Goal: Transaction & Acquisition: Download file/media

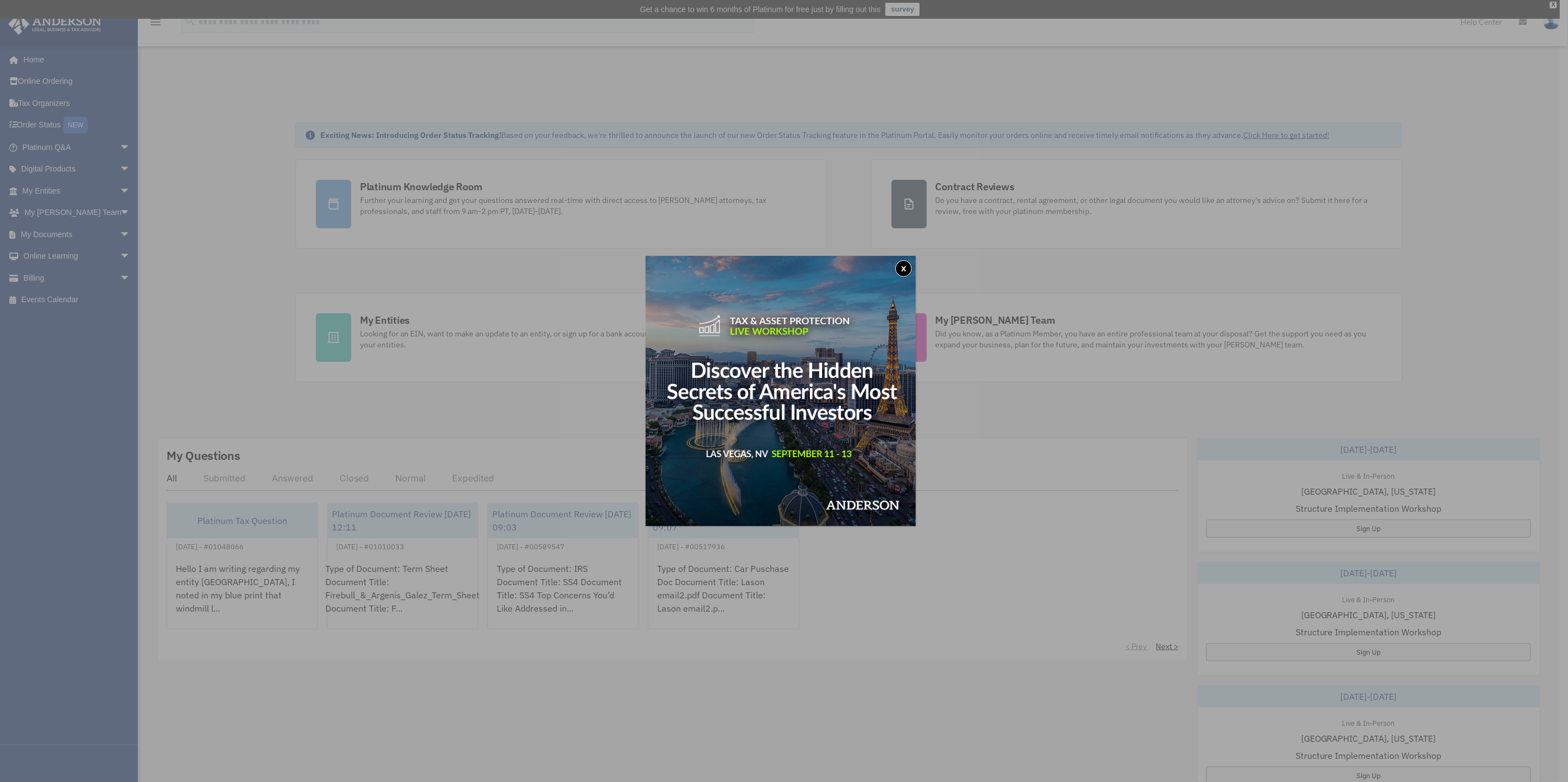
click at [908, 266] on button "x" at bounding box center [904, 268] width 17 height 17
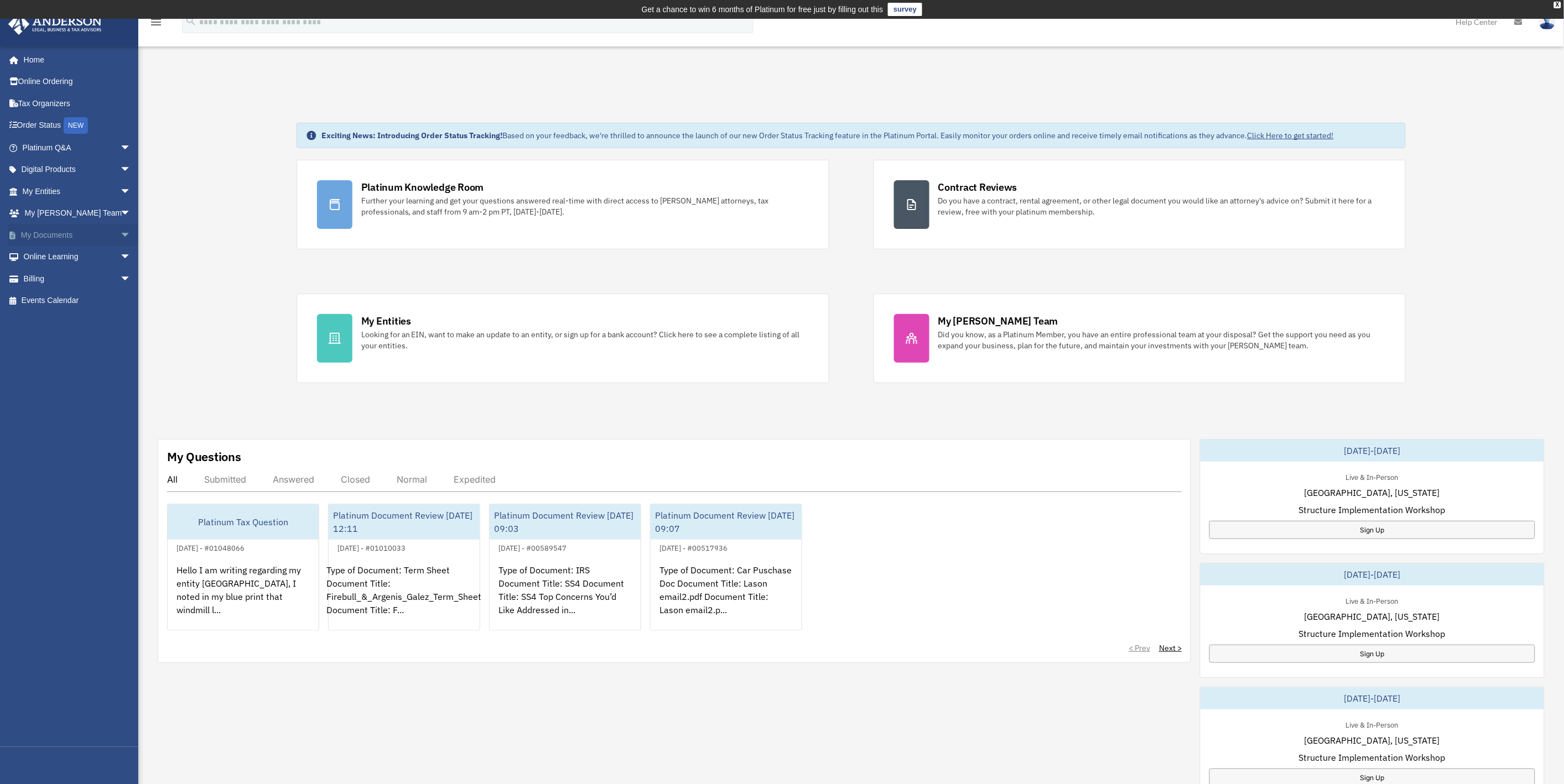
click at [39, 239] on link "My Documents arrow_drop_down" at bounding box center [78, 235] width 140 height 22
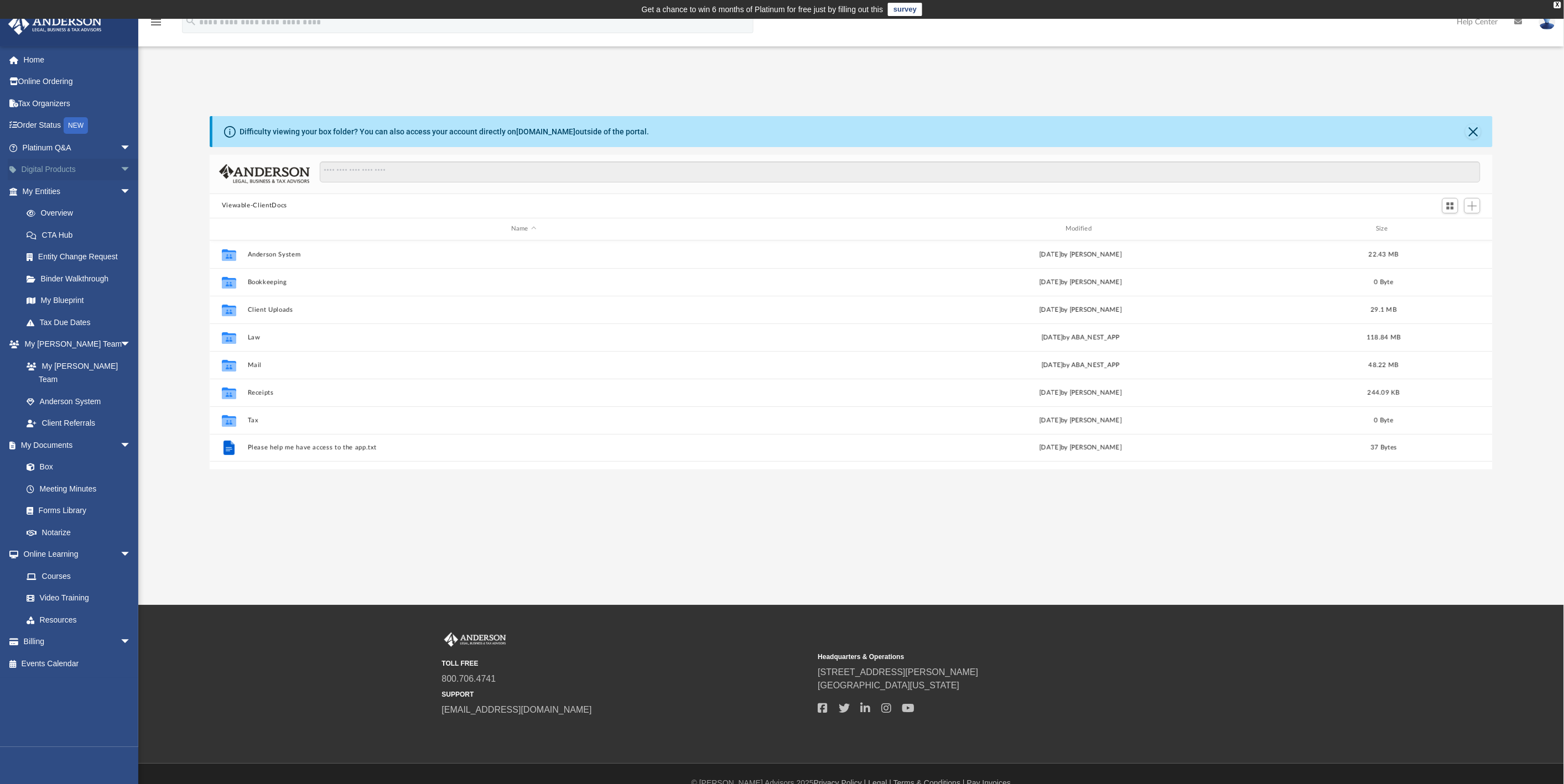
scroll to position [241, 1274]
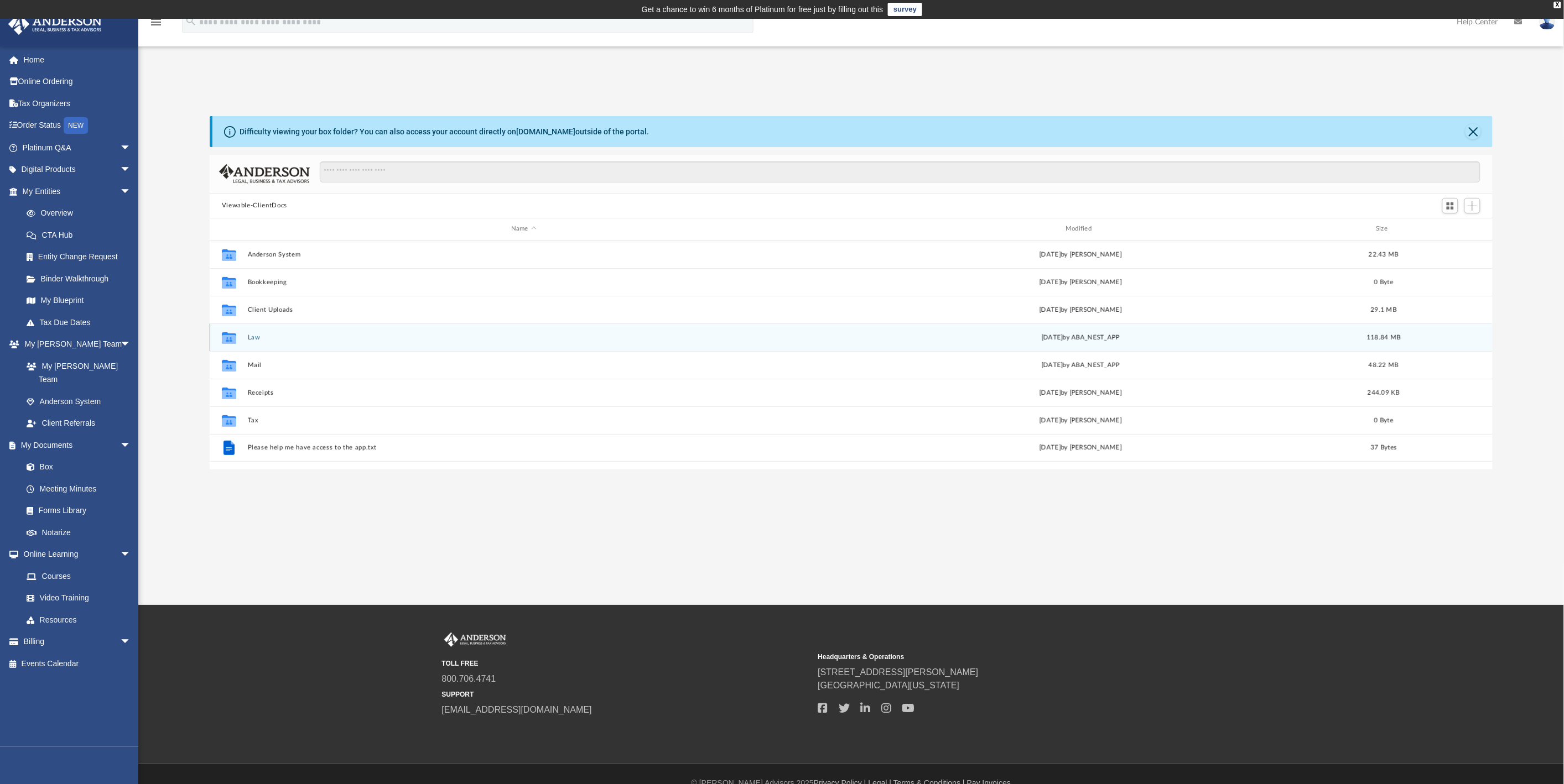
click at [244, 339] on div "Collaborated Folder Law [DATE] by ABA_NEST_APP 118.84 MB" at bounding box center [852, 337] width 1284 height 28
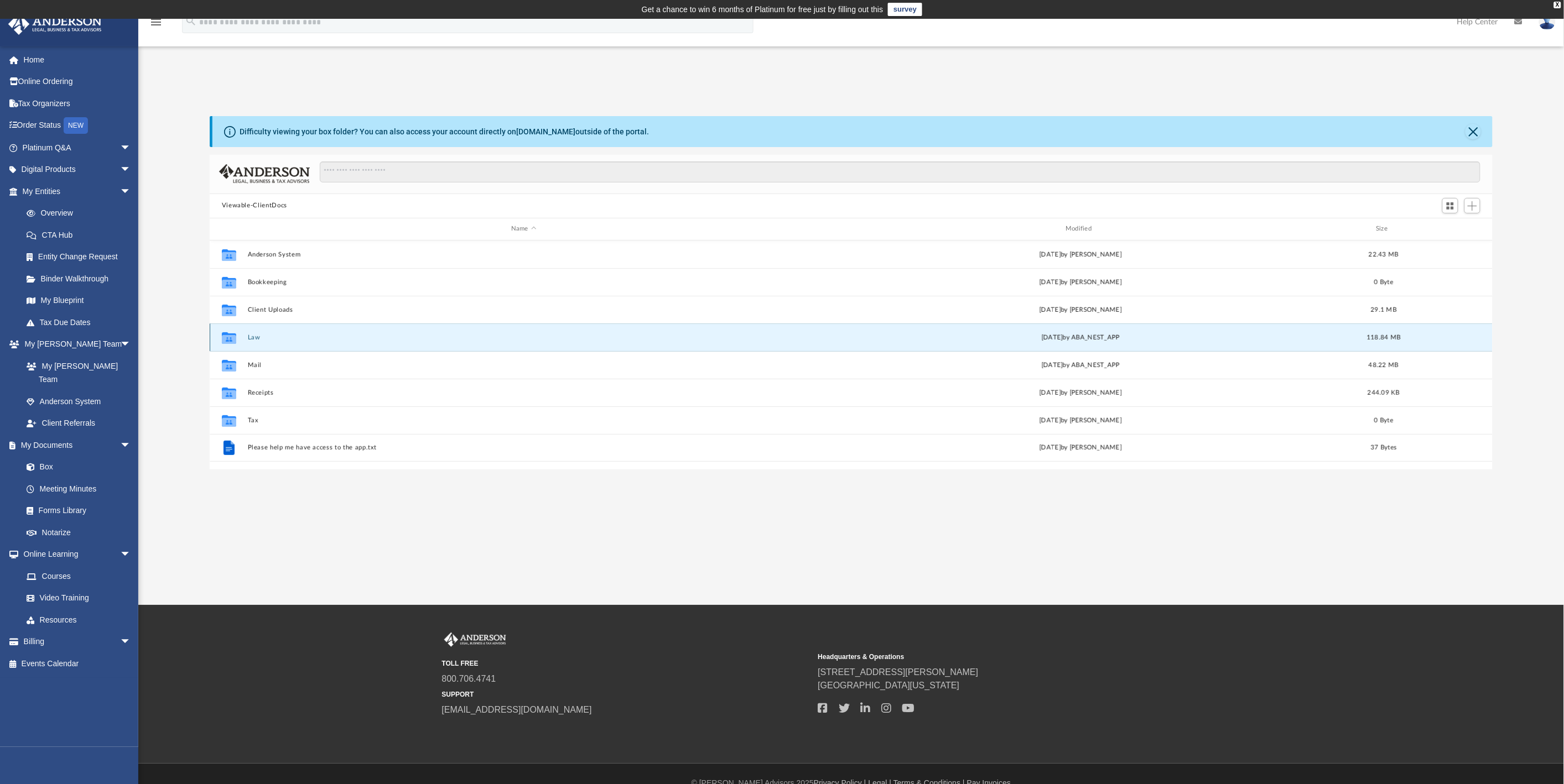
click at [250, 338] on button "Law" at bounding box center [523, 338] width 552 height 7
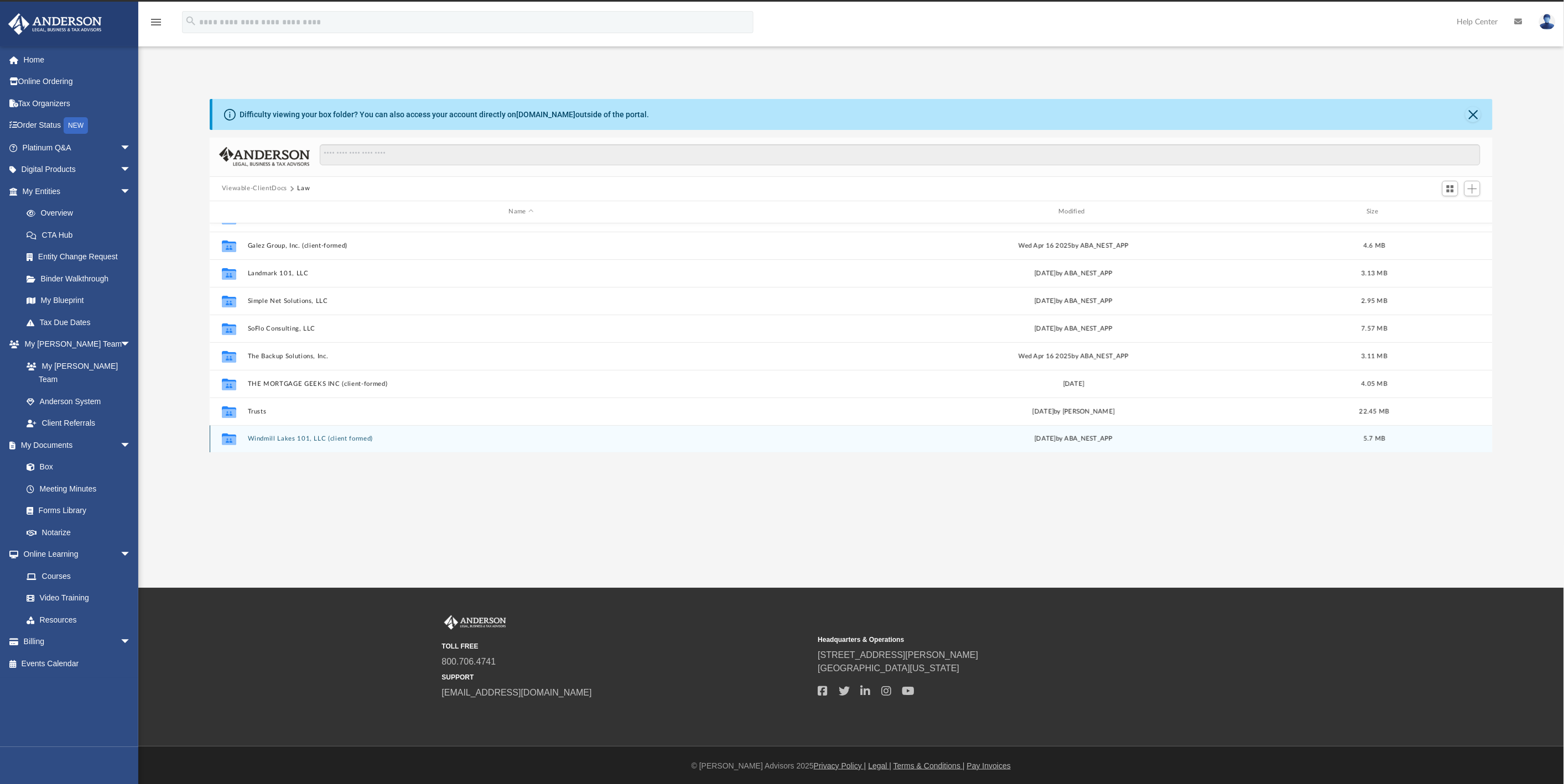
scroll to position [18, 0]
click at [275, 442] on div "Collaborated Folder Windmill Lakes 101, LLC (client formed) Mon Apr 7 2025 by A…" at bounding box center [852, 439] width 1284 height 28
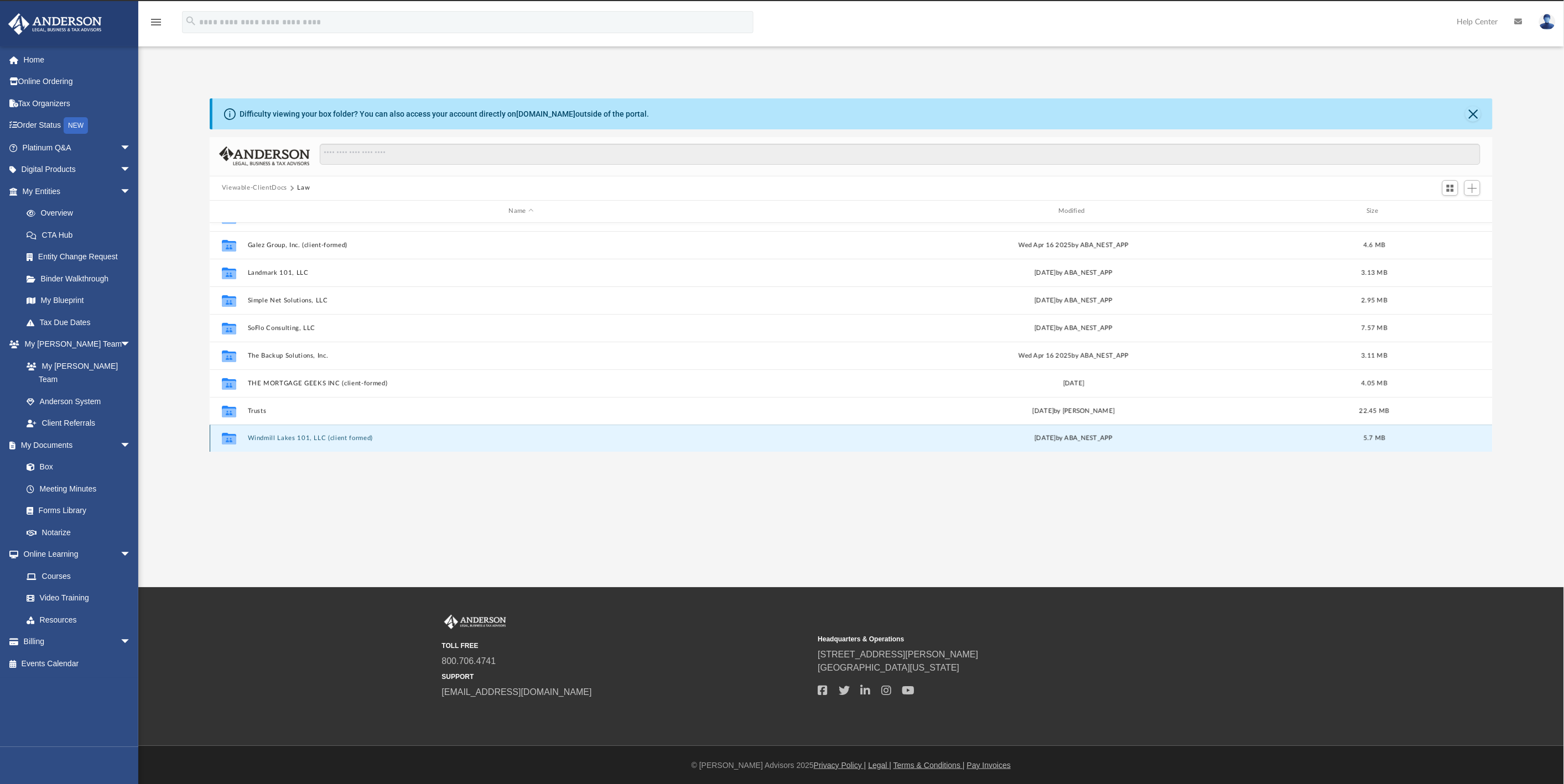
click at [275, 437] on button "Windmill Lakes 101, LLC (client formed)" at bounding box center [521, 438] width 548 height 7
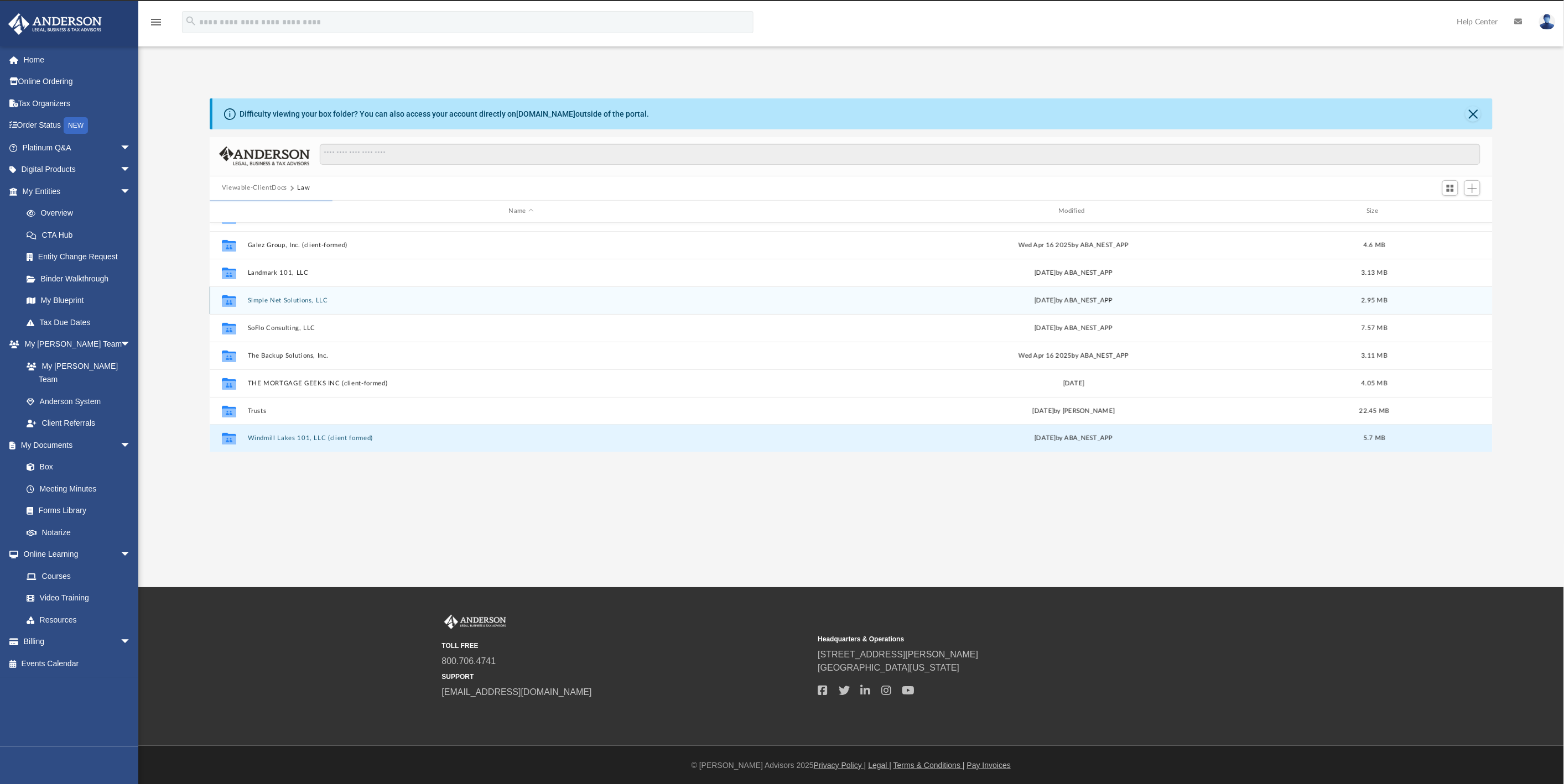
scroll to position [0, 0]
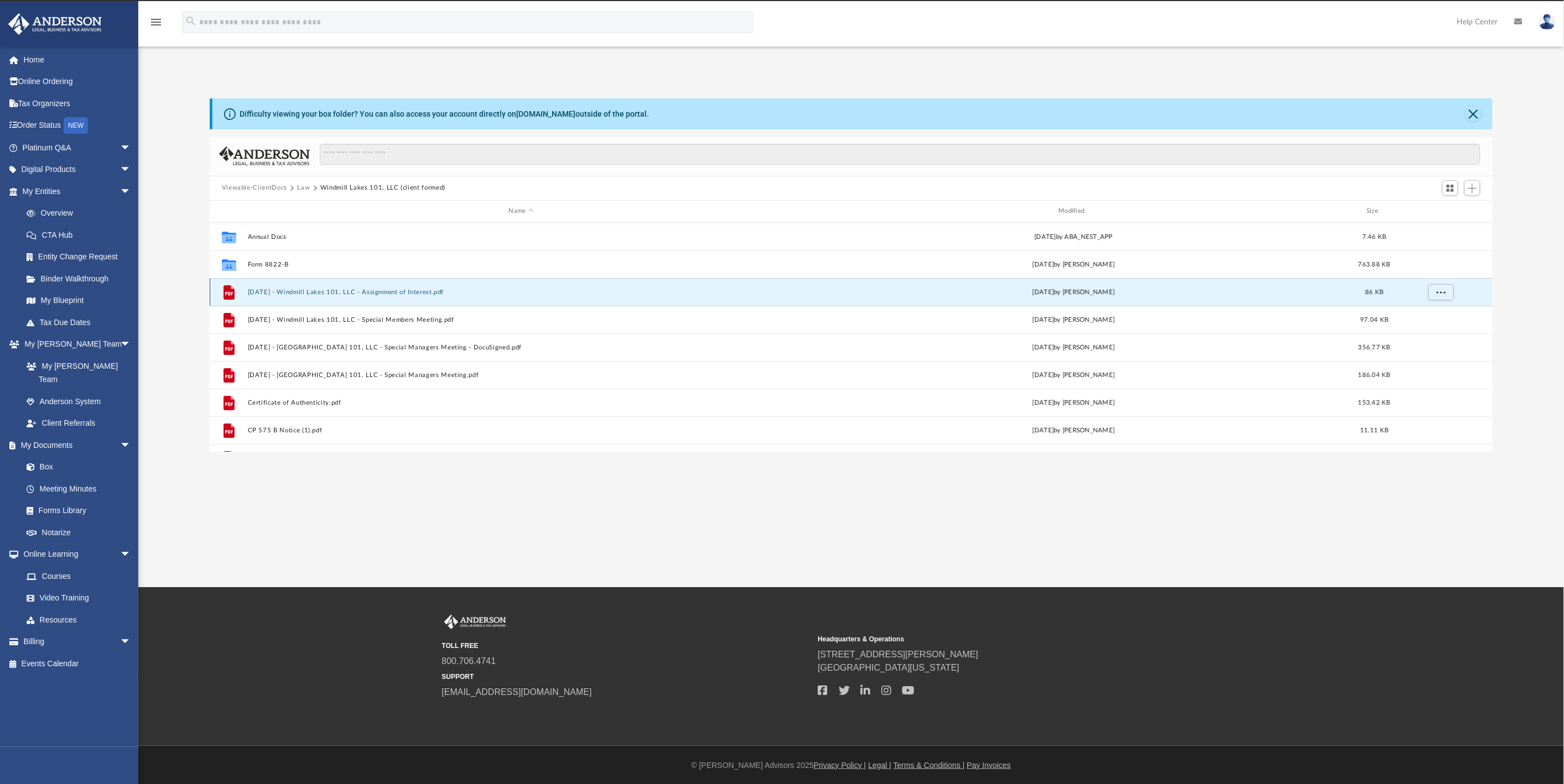
click at [291, 293] on button "2023.12.18 - Windmill Lakes 101, LLC - Assignment of Interest.pdf" at bounding box center [521, 292] width 548 height 7
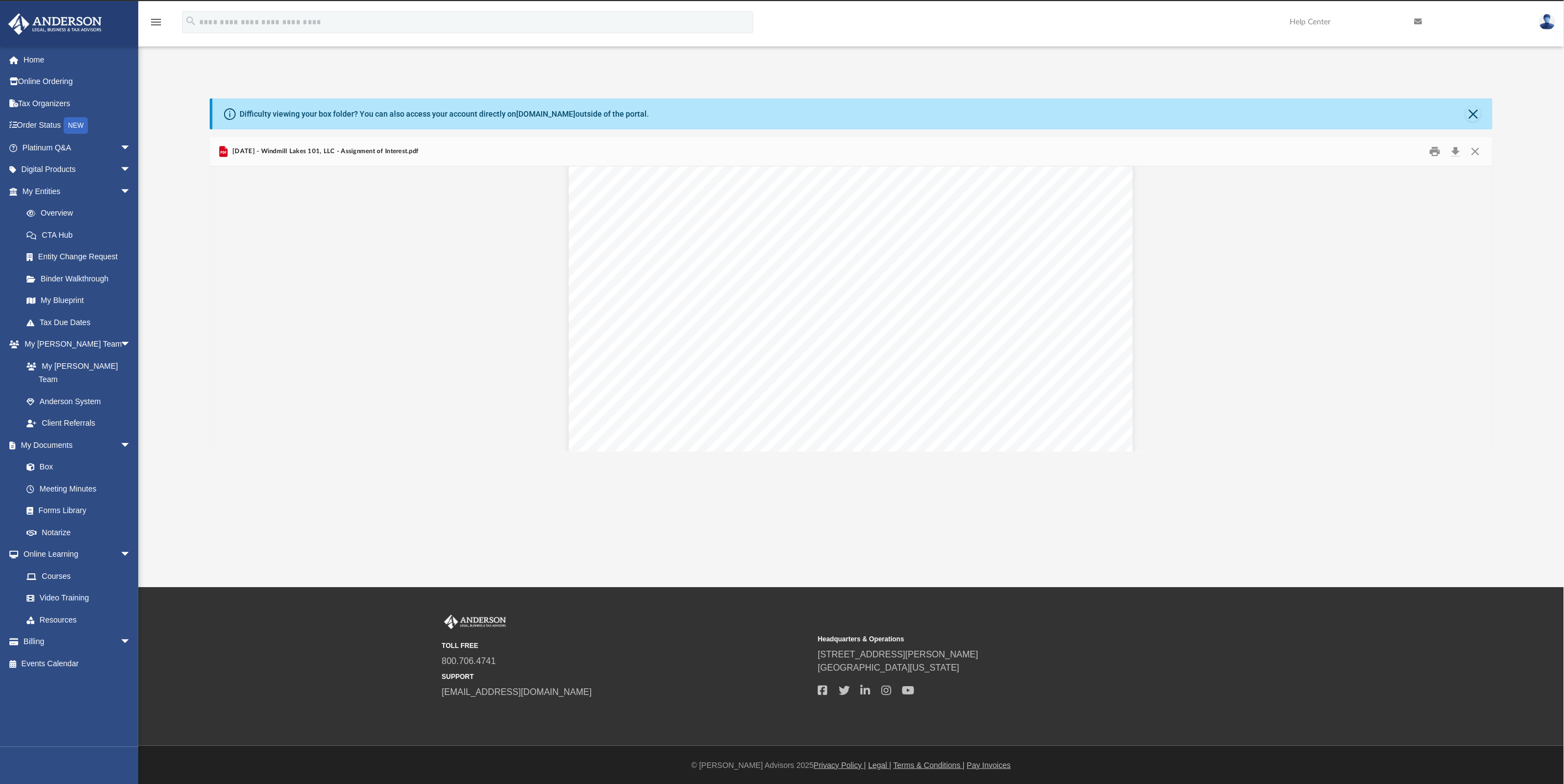
scroll to position [2699, 0]
click at [1471, 117] on button "Close" at bounding box center [1473, 113] width 15 height 15
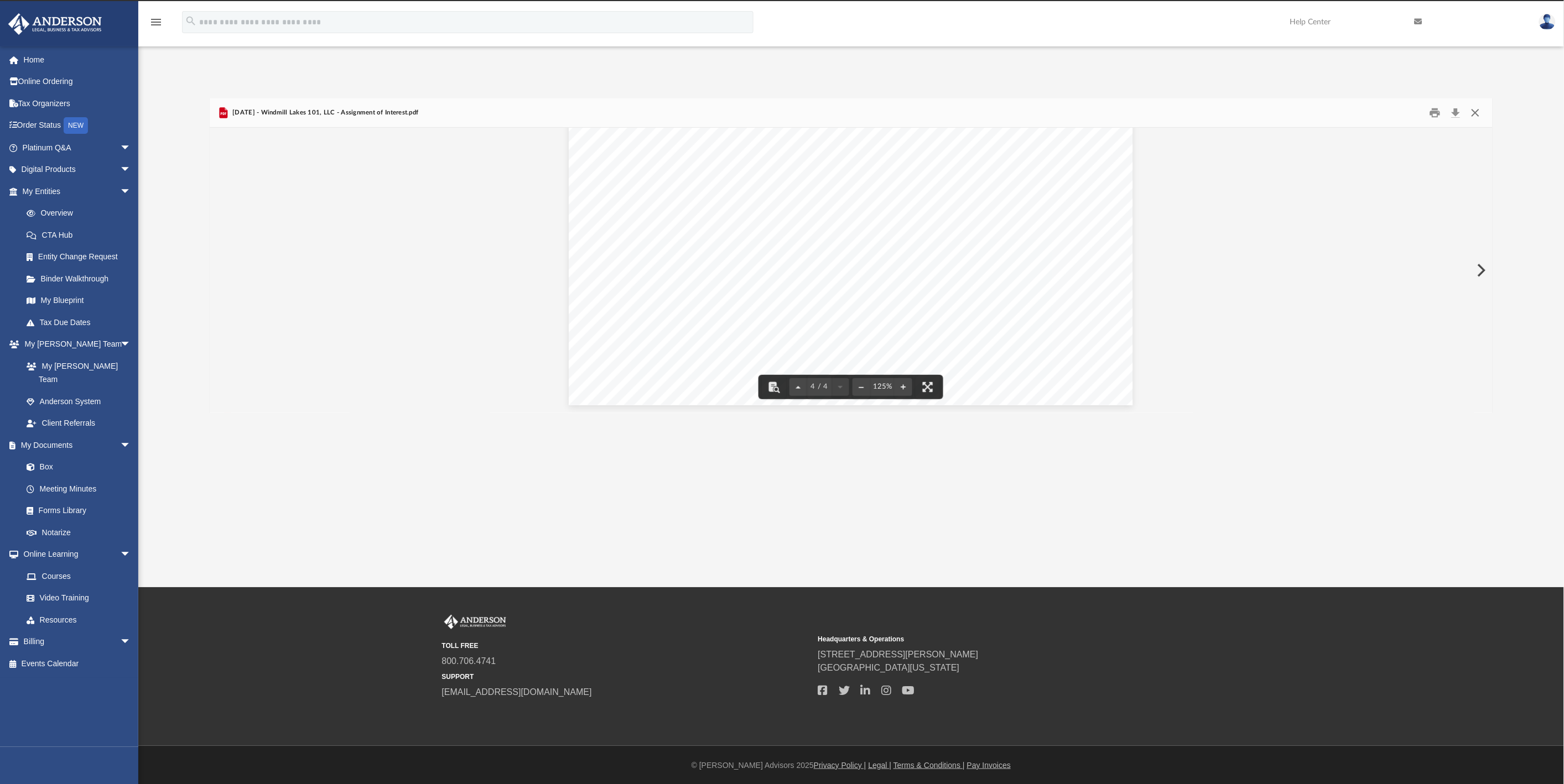
click at [1484, 113] on button "Close" at bounding box center [1475, 112] width 20 height 17
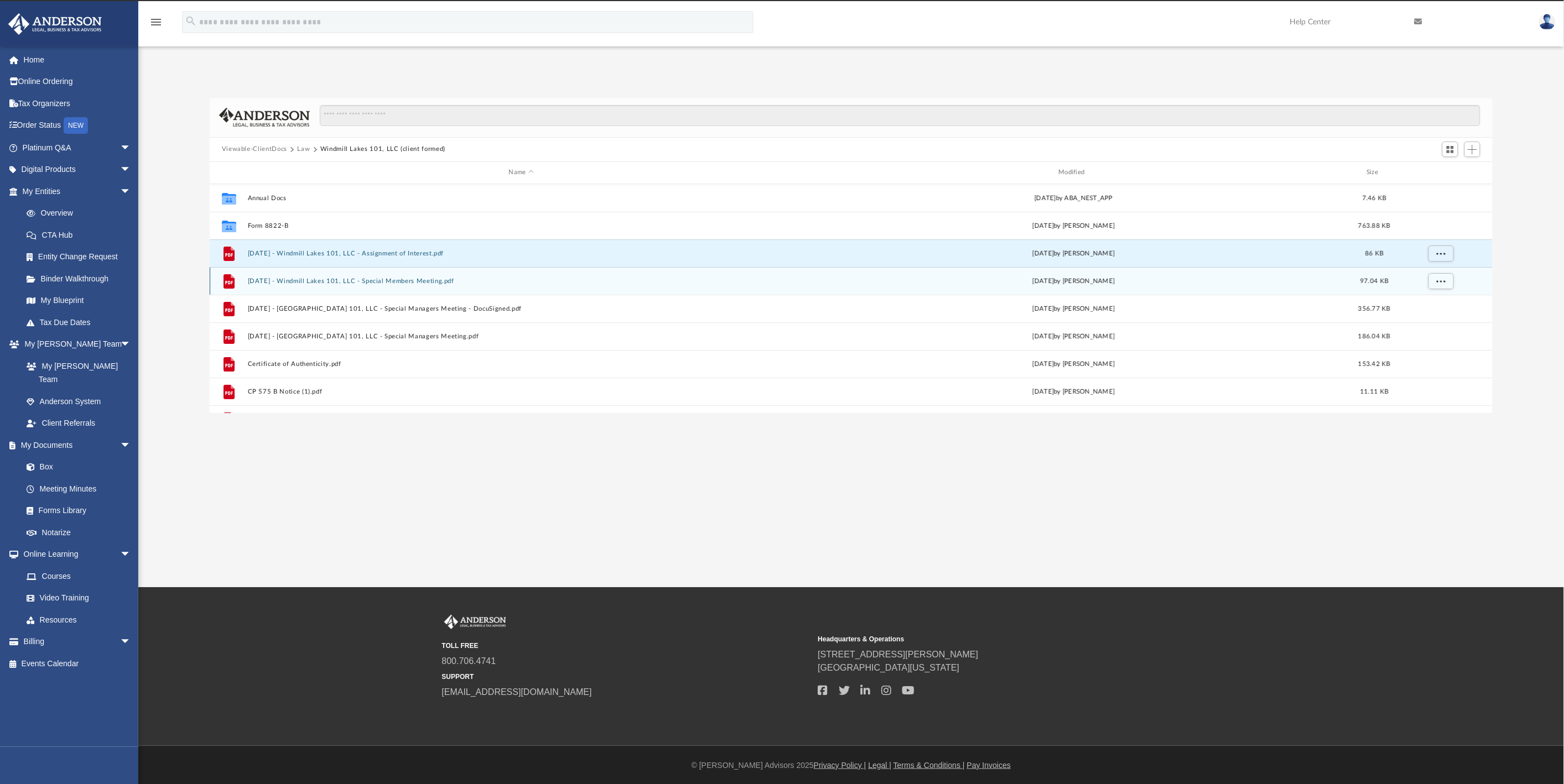
click at [278, 280] on button "2023.12.18 - Windmill Lakes 101, LLC - Special Members Meeting.pdf" at bounding box center [521, 281] width 548 height 7
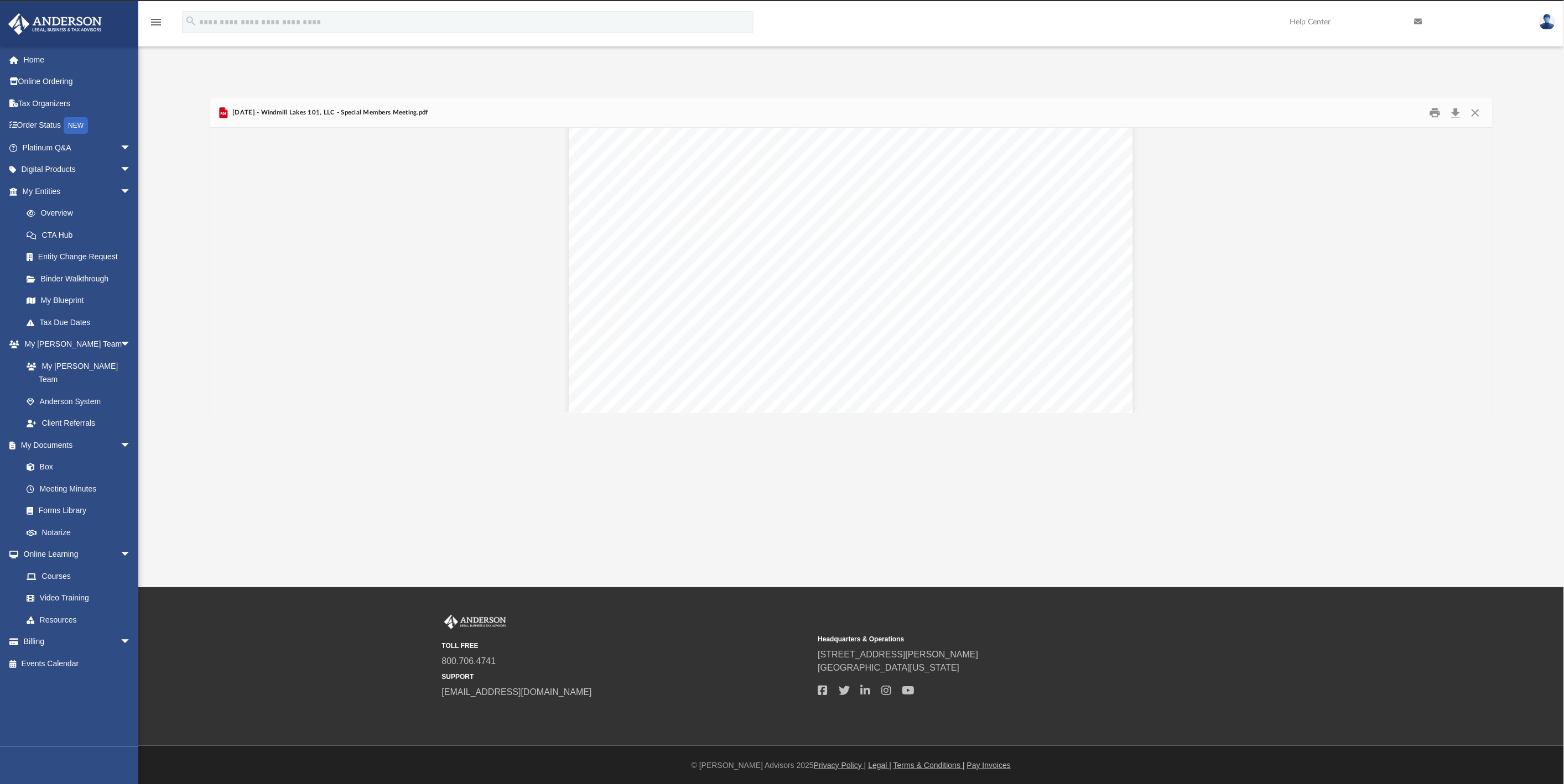
scroll to position [1953, 0]
click at [1477, 114] on button "Close" at bounding box center [1475, 112] width 20 height 17
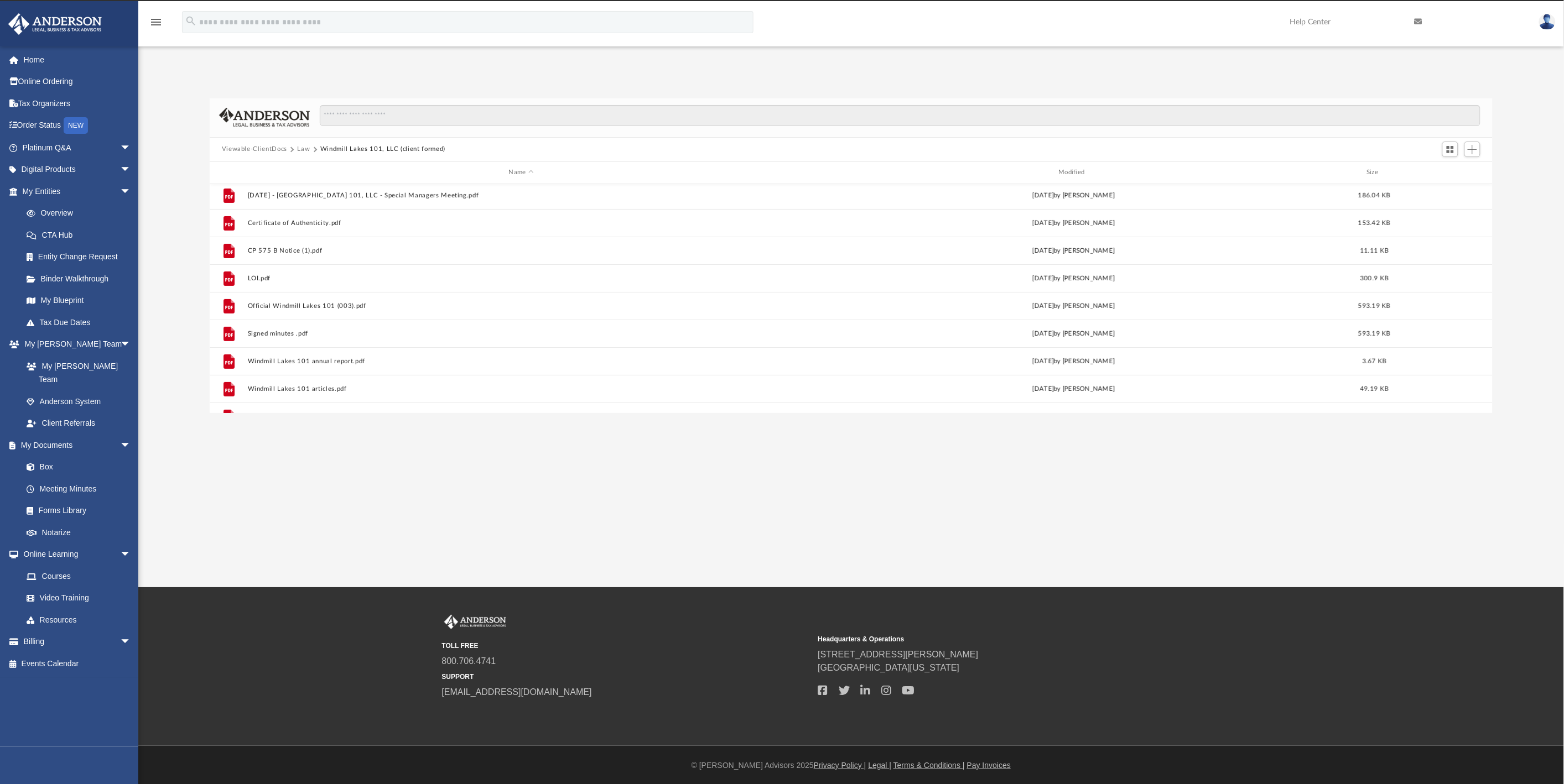
scroll to position [185, 0]
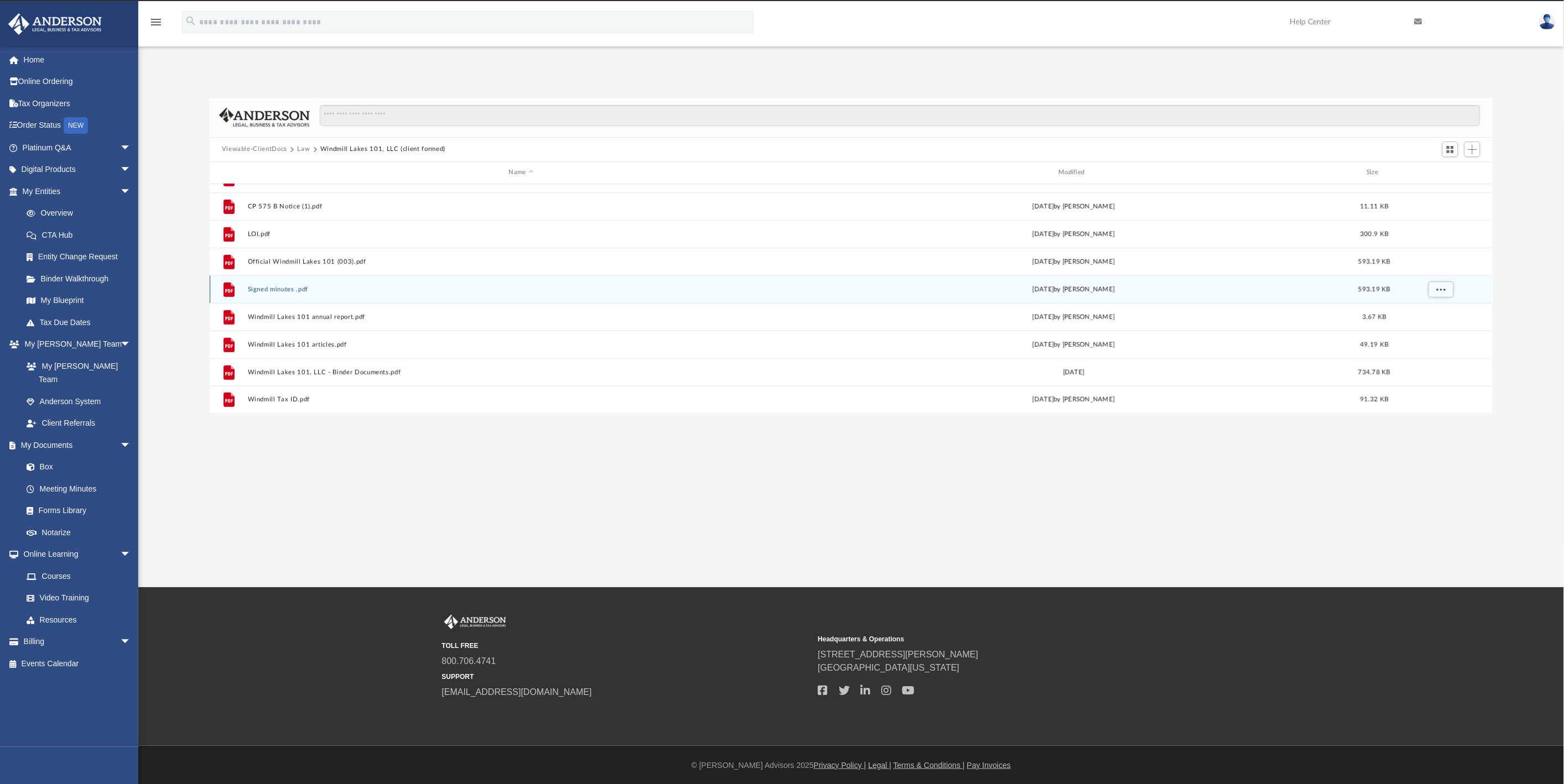
click at [285, 294] on div "File Signed minutes .pdf Thu Dec 21 2023 by Krysta Lacey 593.19 KB" at bounding box center [852, 289] width 1284 height 28
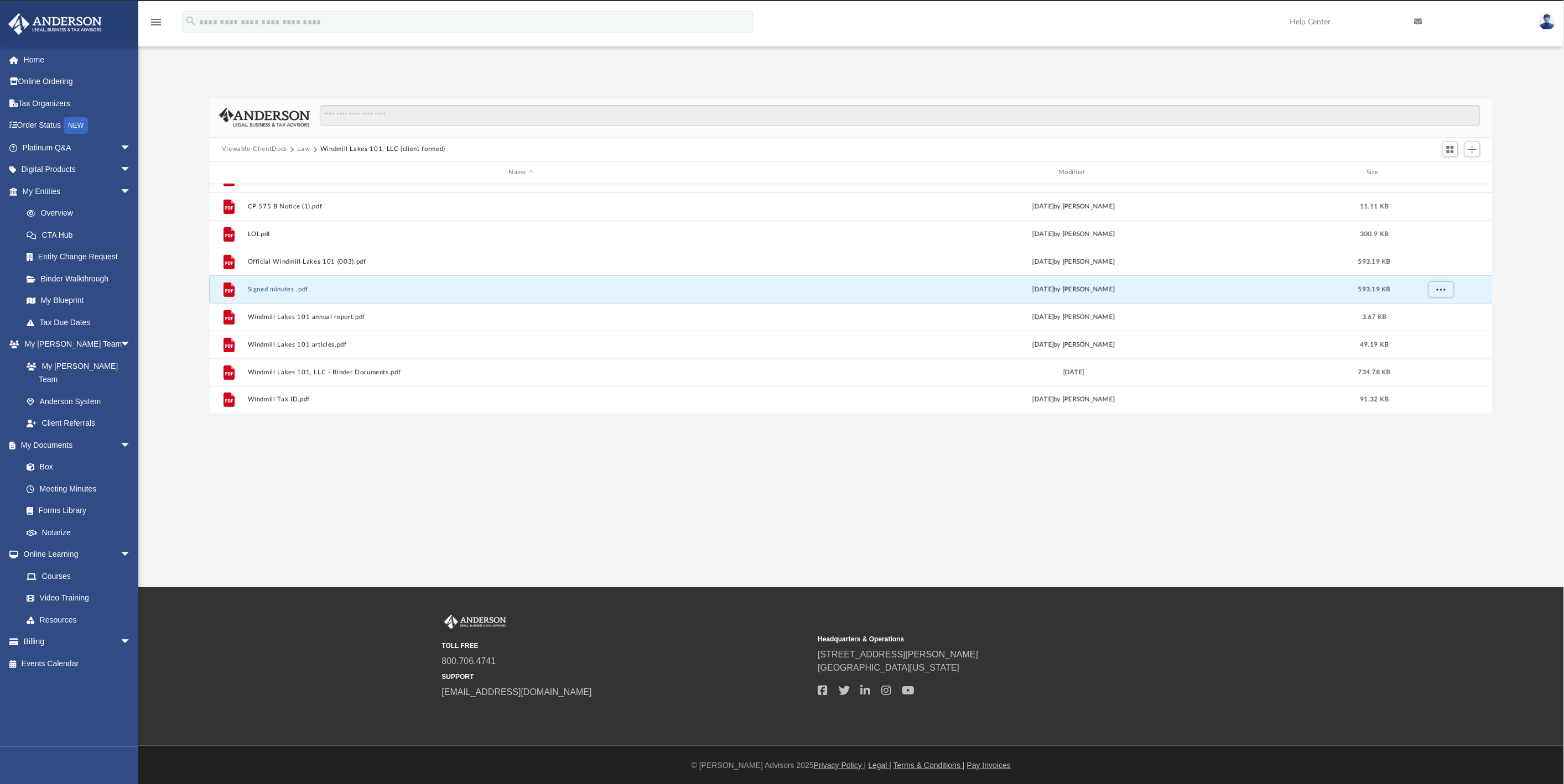
click at [283, 287] on button "Signed minutes .pdf" at bounding box center [521, 289] width 548 height 7
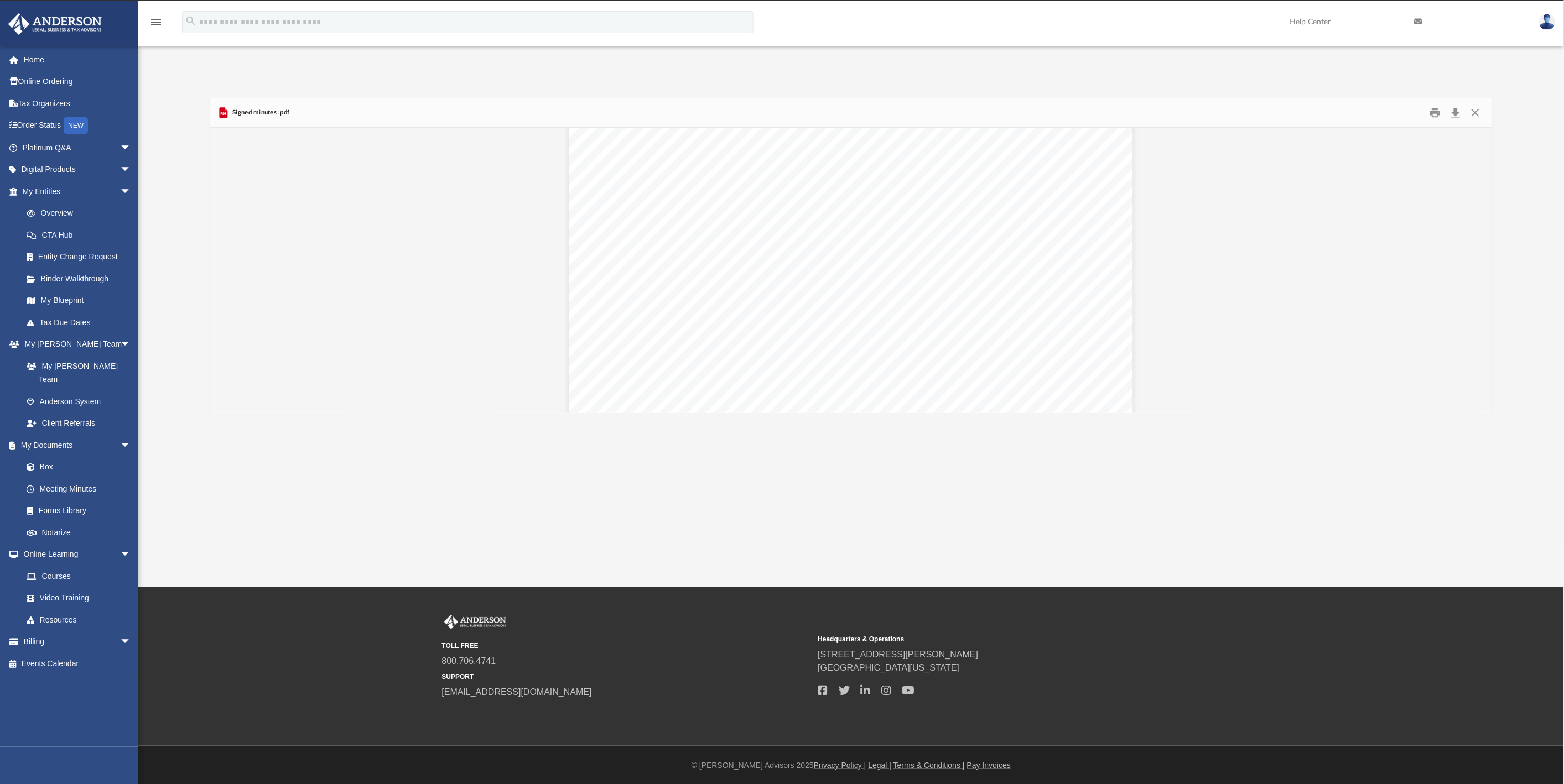
scroll to position [184, 0]
click at [1453, 111] on button "Download" at bounding box center [1455, 112] width 20 height 17
click at [1475, 117] on button "Close" at bounding box center [1475, 112] width 20 height 17
